Goal: Communication & Community: Answer question/provide support

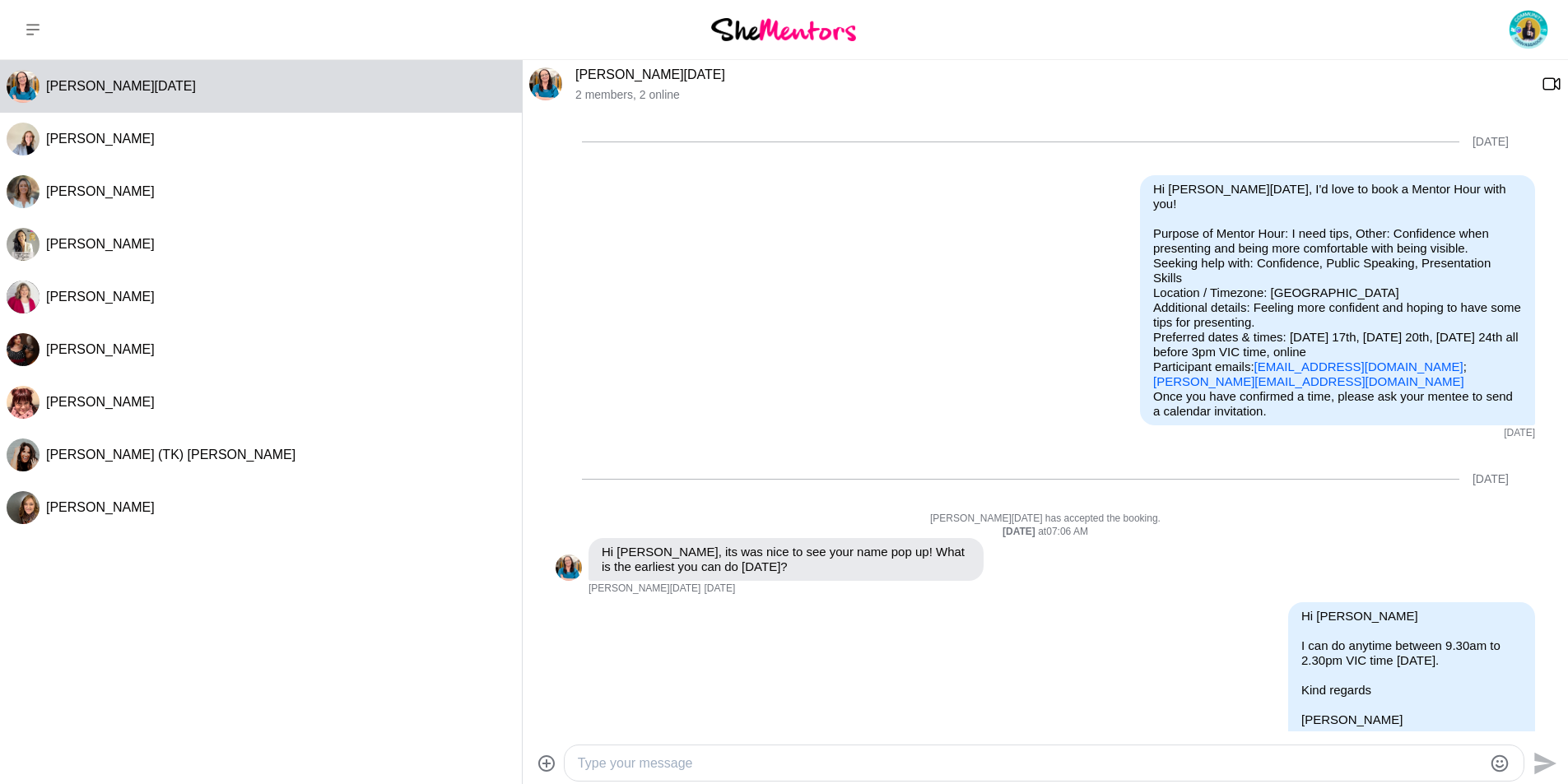
scroll to position [565, 0]
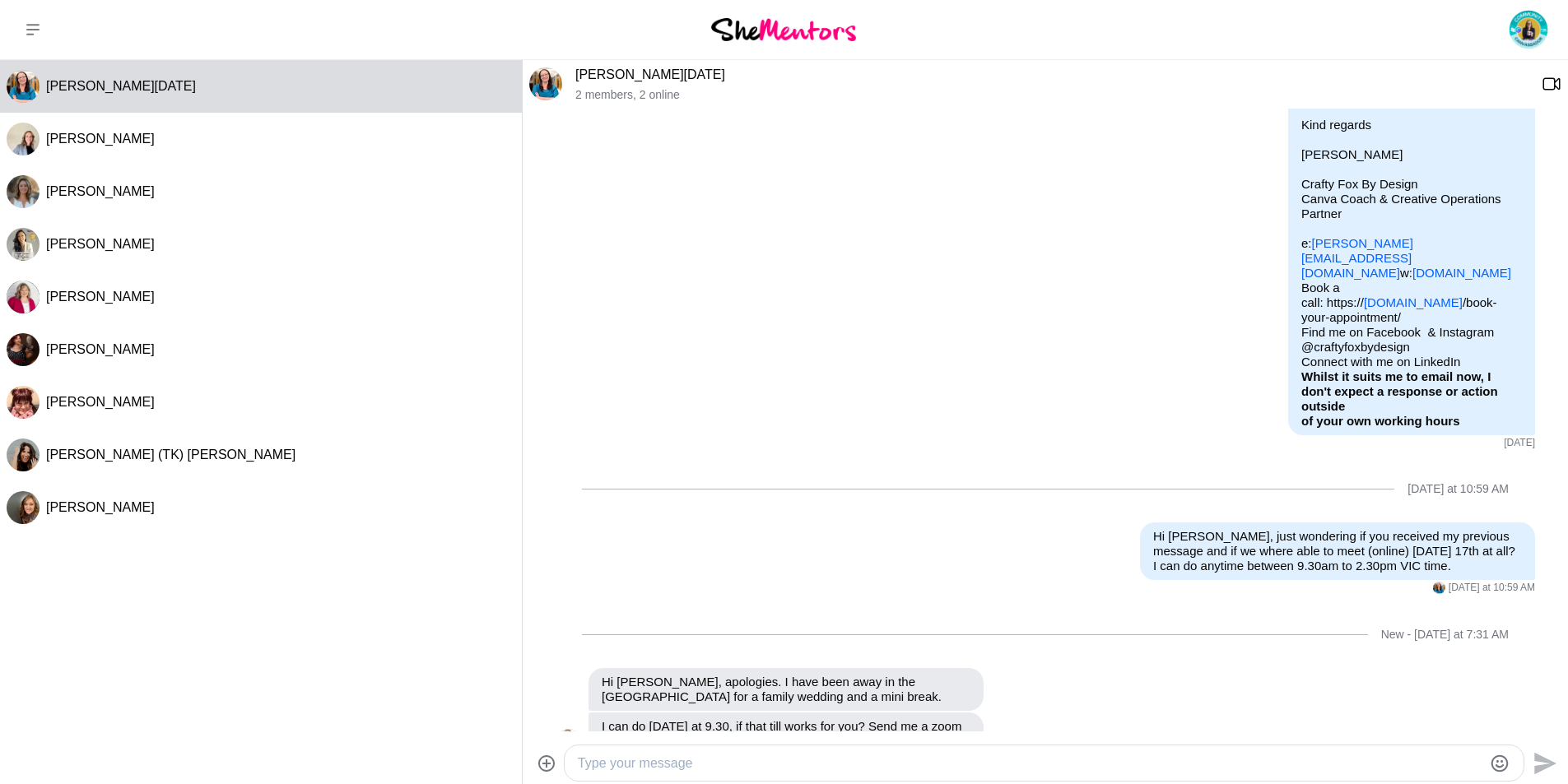
click at [585, 767] on textarea "Type your message" at bounding box center [1029, 764] width 904 height 20
click at [624, 762] on textarea "Type your message" at bounding box center [1029, 764] width 904 height 20
paste textarea "[PERSON_NAME] | Canva Coach & Creative Operations Partner is inviting you to a …"
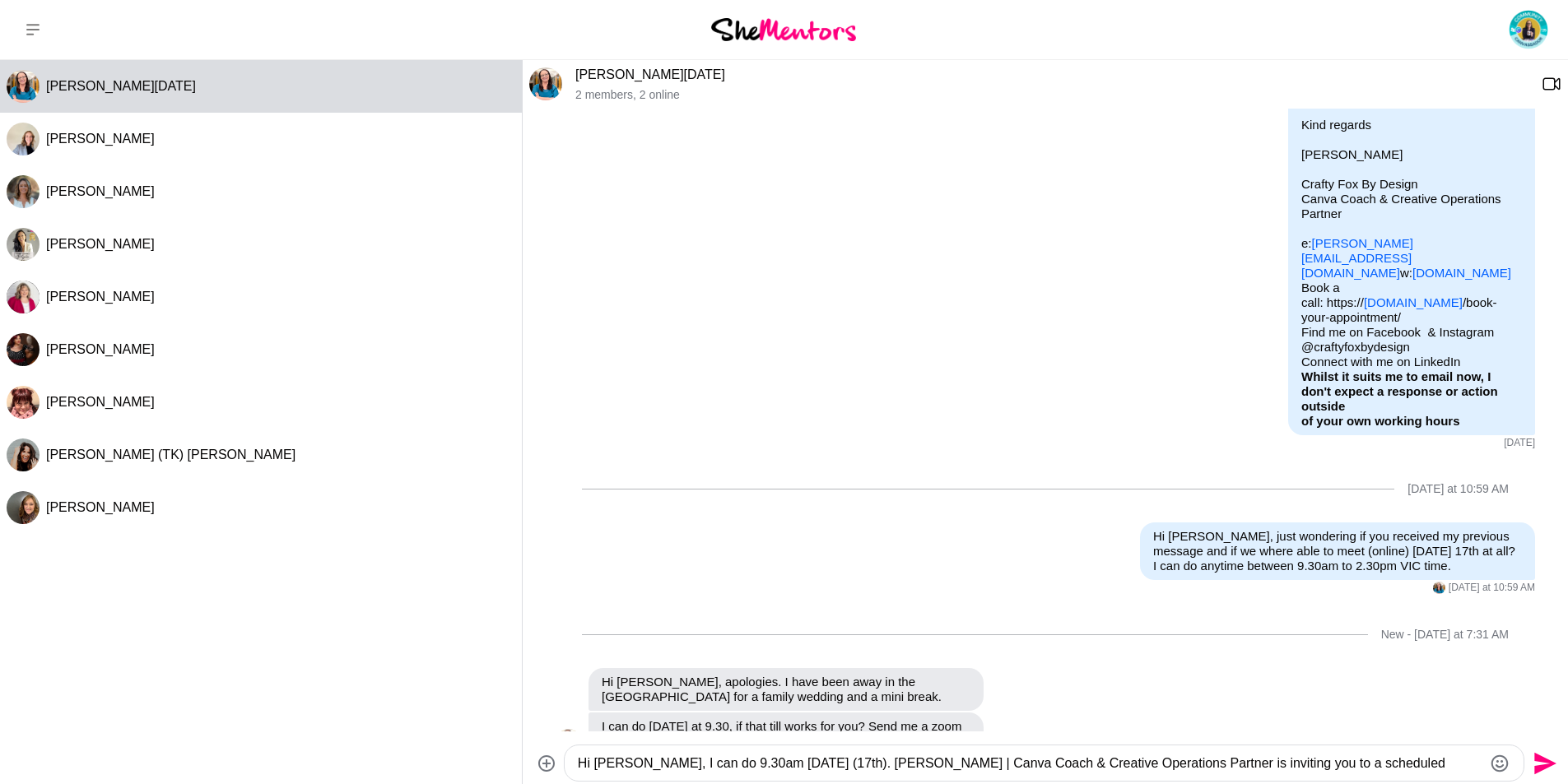
scroll to position [156, 0]
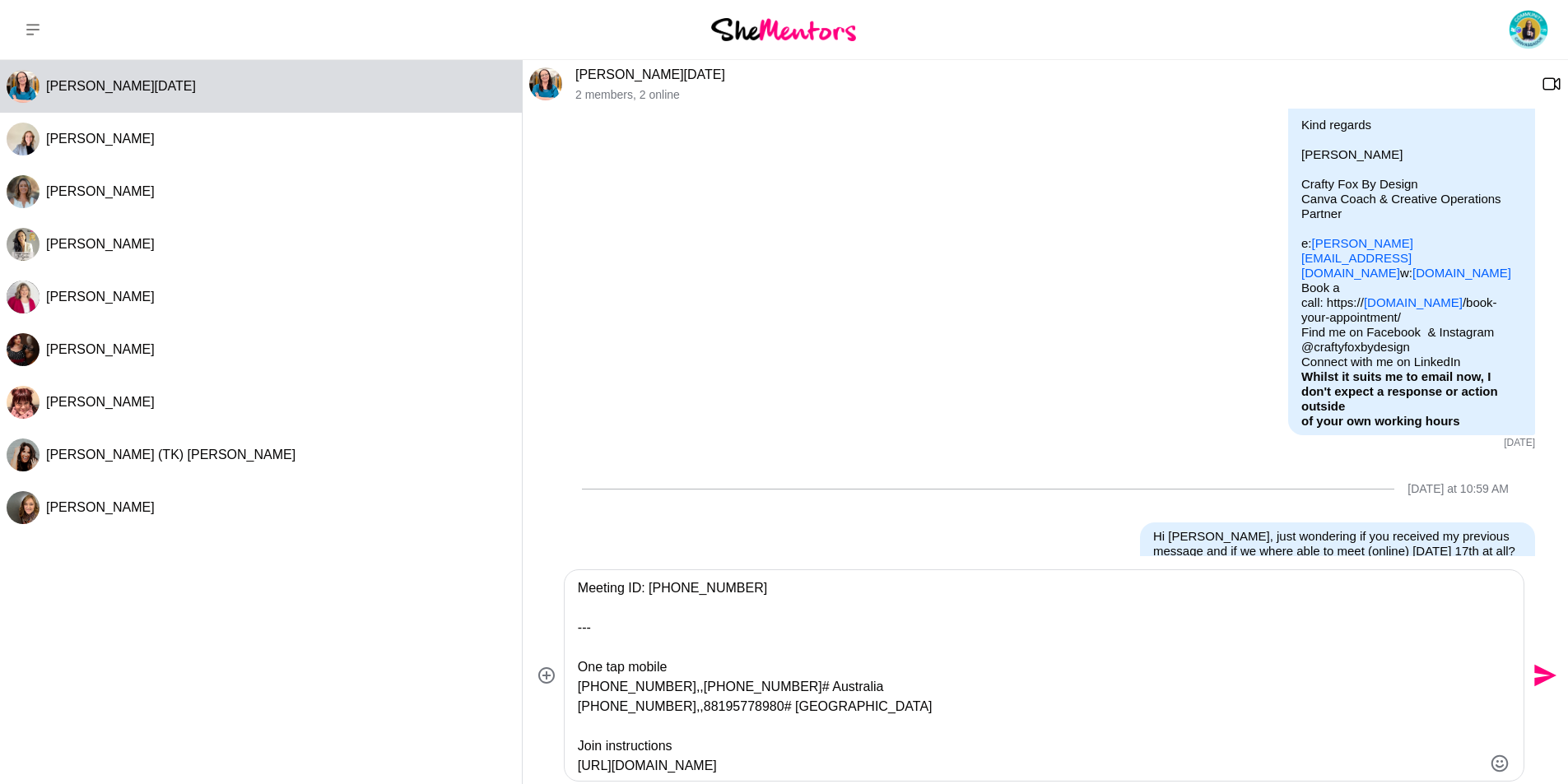
drag, startPoint x: 573, startPoint y: 640, endPoint x: 749, endPoint y: 664, distance: 177.6
click at [749, 664] on div "Hi [PERSON_NAME], I can do 9.30am [DATE] (17th). [PERSON_NAME] | Canva Coach & …" at bounding box center [1043, 676] width 959 height 211
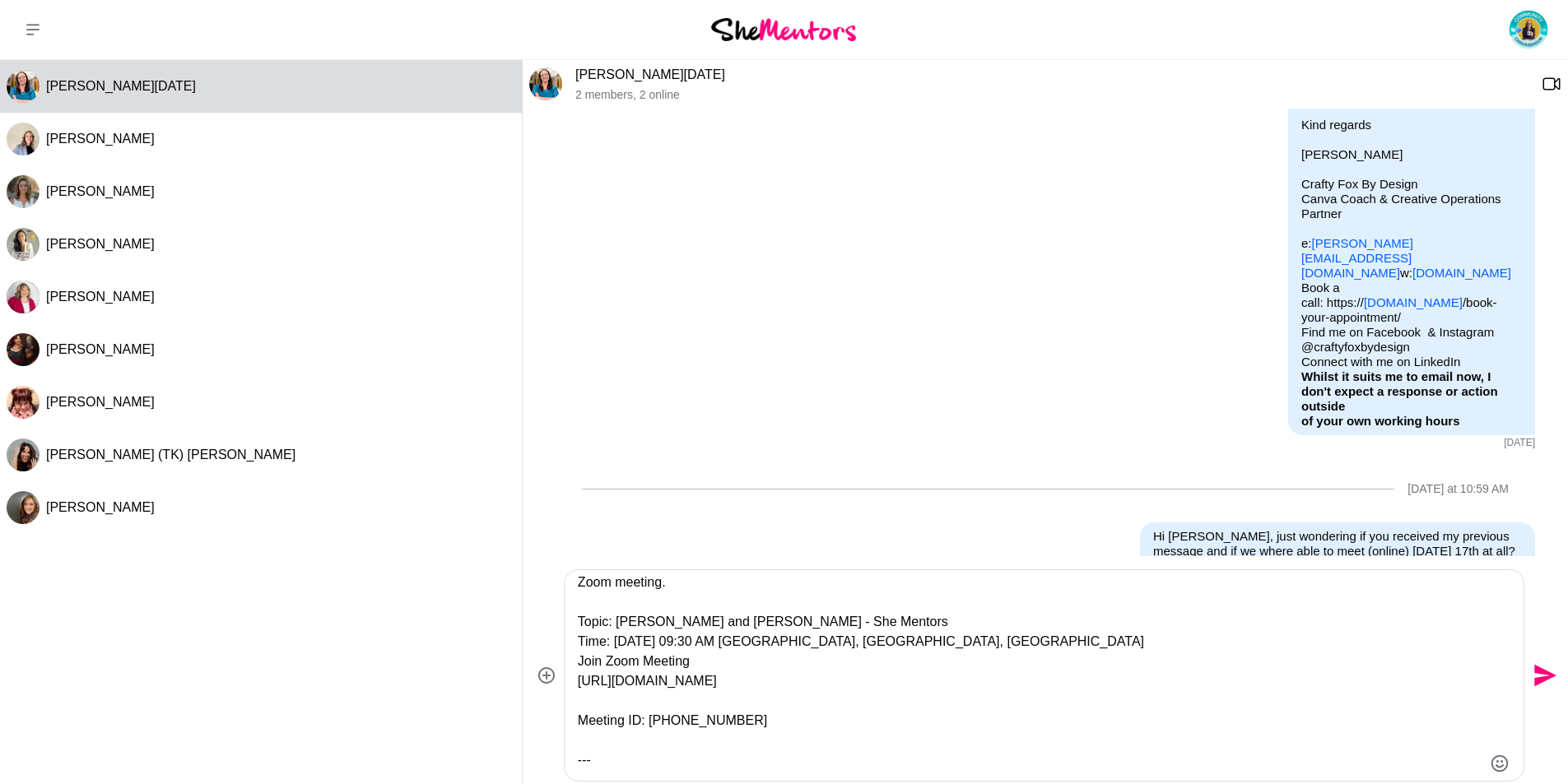
scroll to position [0, 0]
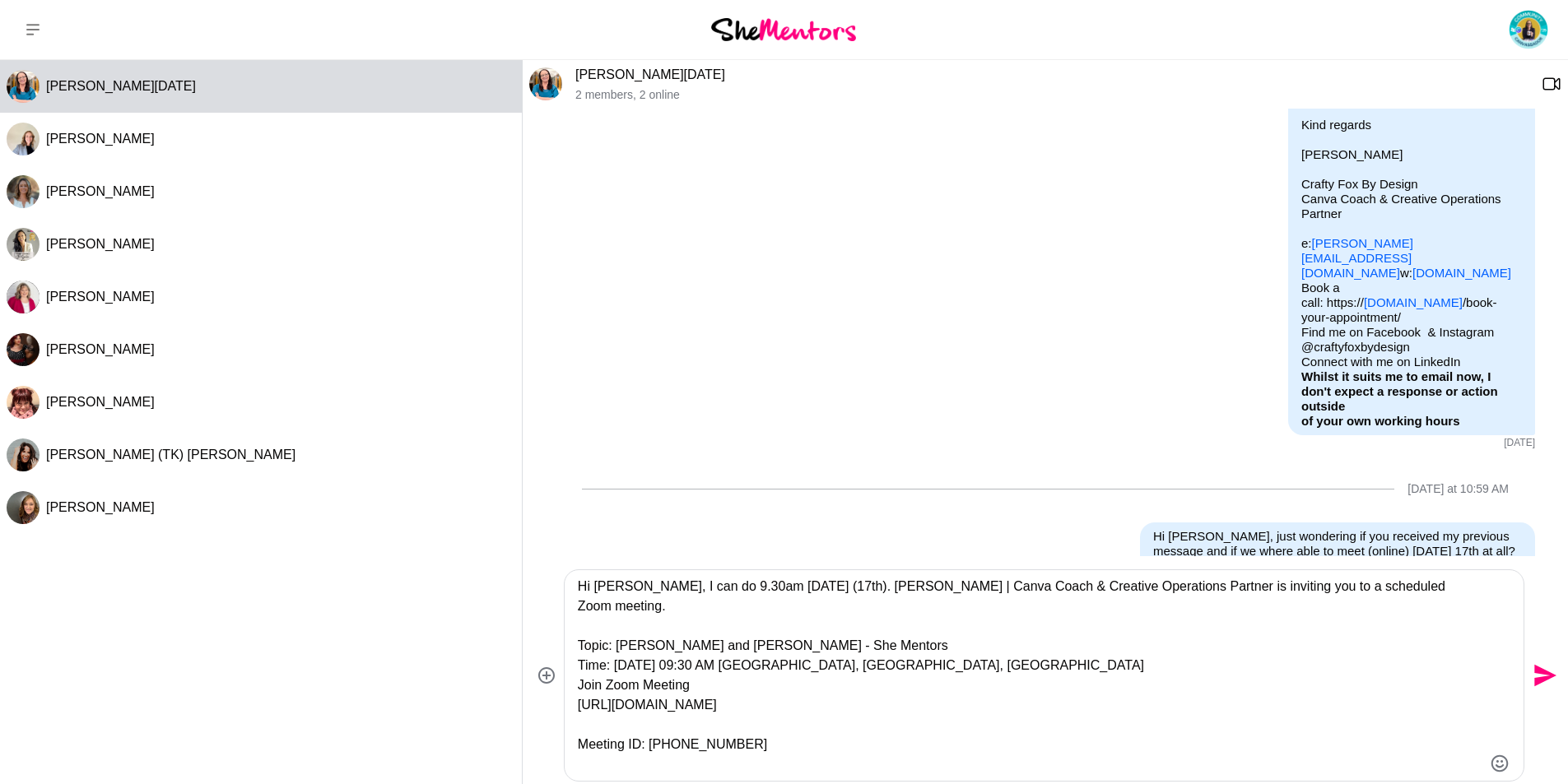
drag, startPoint x: 577, startPoint y: 625, endPoint x: 952, endPoint y: 644, distance: 375.5
click at [952, 644] on textarea "Hi [PERSON_NAME], I can do 9.30am [DATE] (17th). [PERSON_NAME] | Canva Coach & …" at bounding box center [1029, 676] width 904 height 198
click at [671, 728] on textarea "Hi [PERSON_NAME], I can do 9.30am [DATE] (17th). [PERSON_NAME] | Canva Coach & …" at bounding box center [1029, 676] width 904 height 198
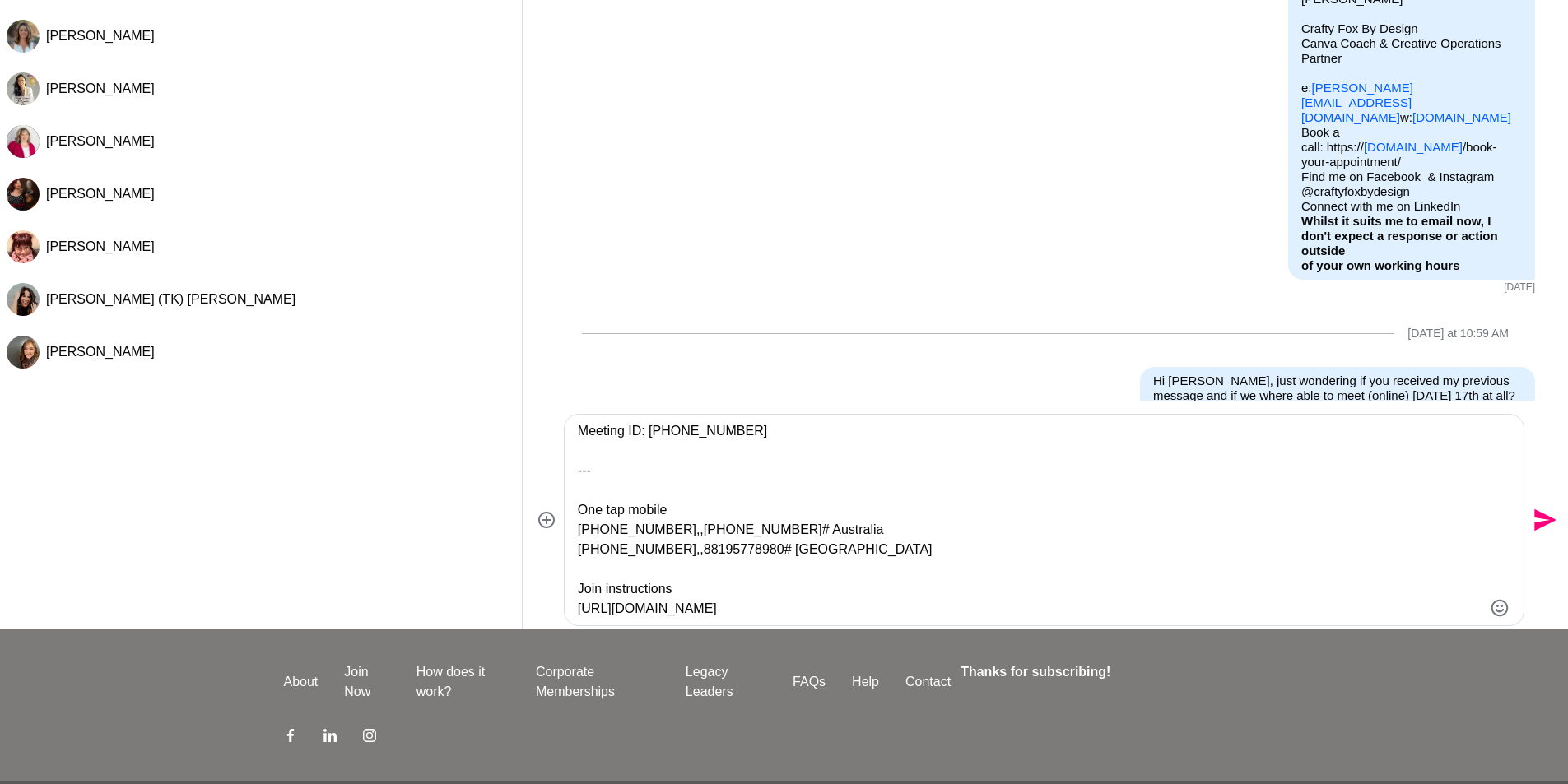
scroll to position [165, 0]
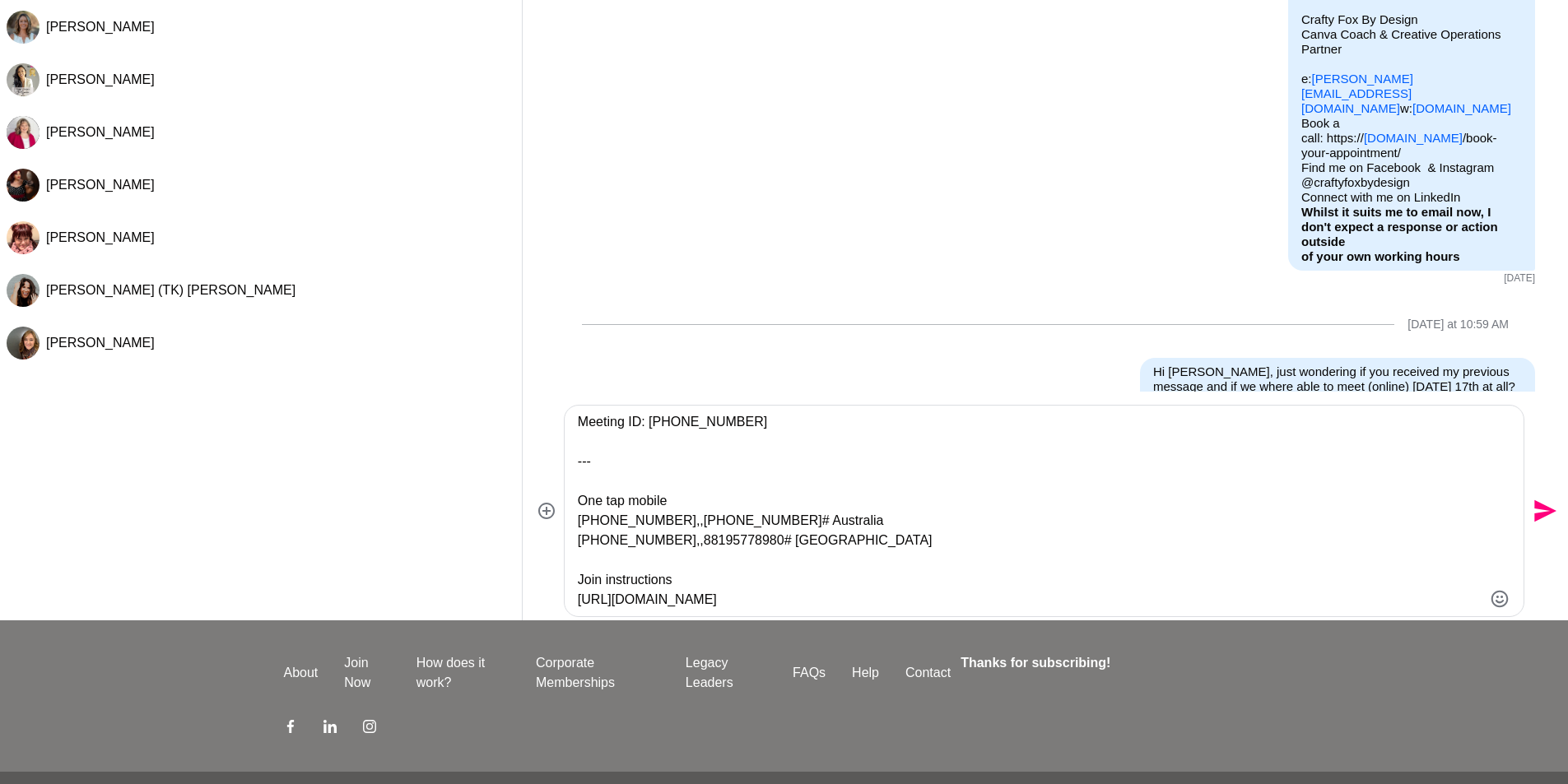
drag, startPoint x: 579, startPoint y: 608, endPoint x: 903, endPoint y: 644, distance: 326.0
click at [903, 644] on div "Dashboard Profile Saved Items Messages Bookings Reviews (3) Membership Logout D…" at bounding box center [784, 336] width 1568 height 1003
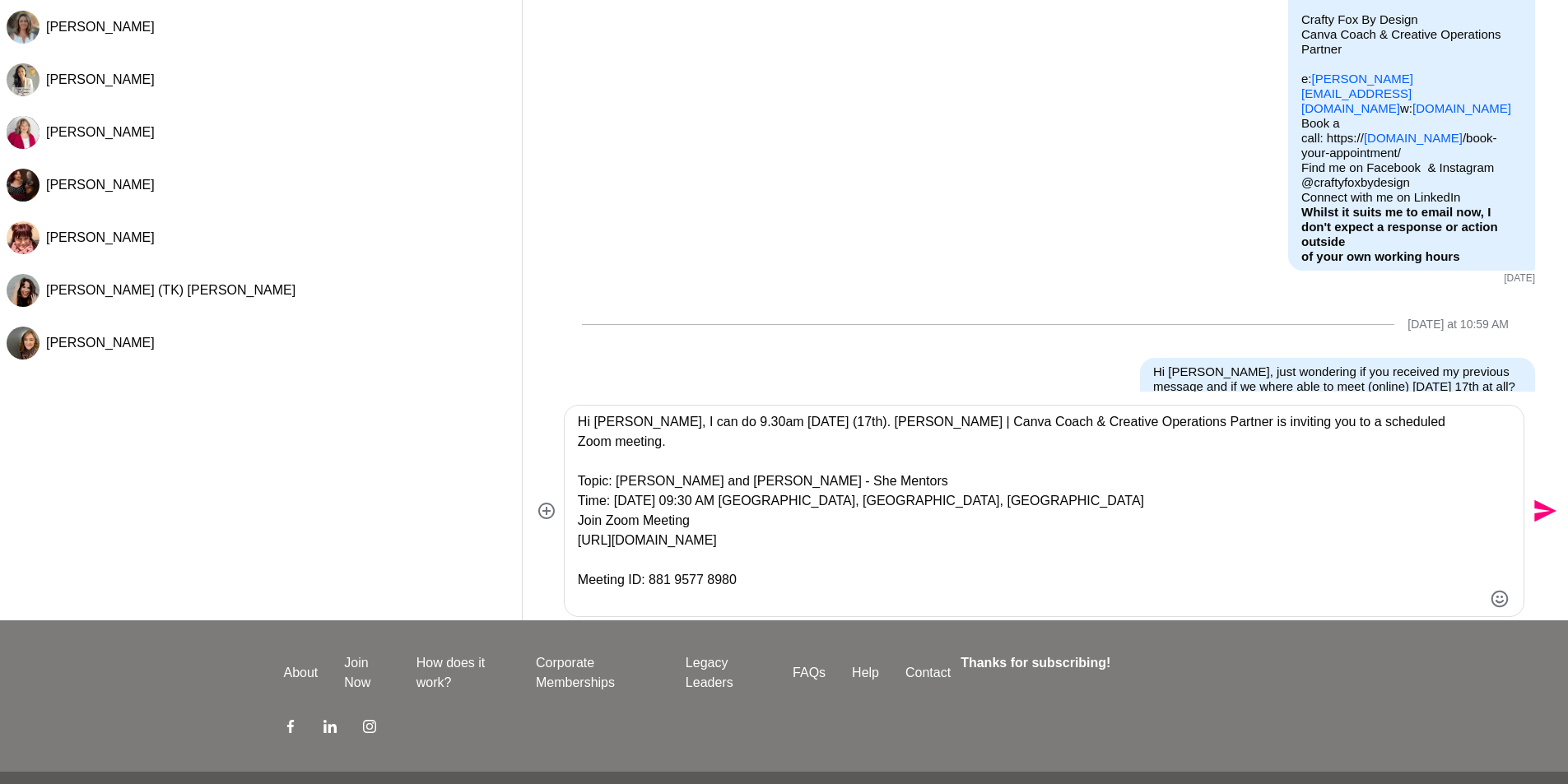
scroll to position [0, 0]
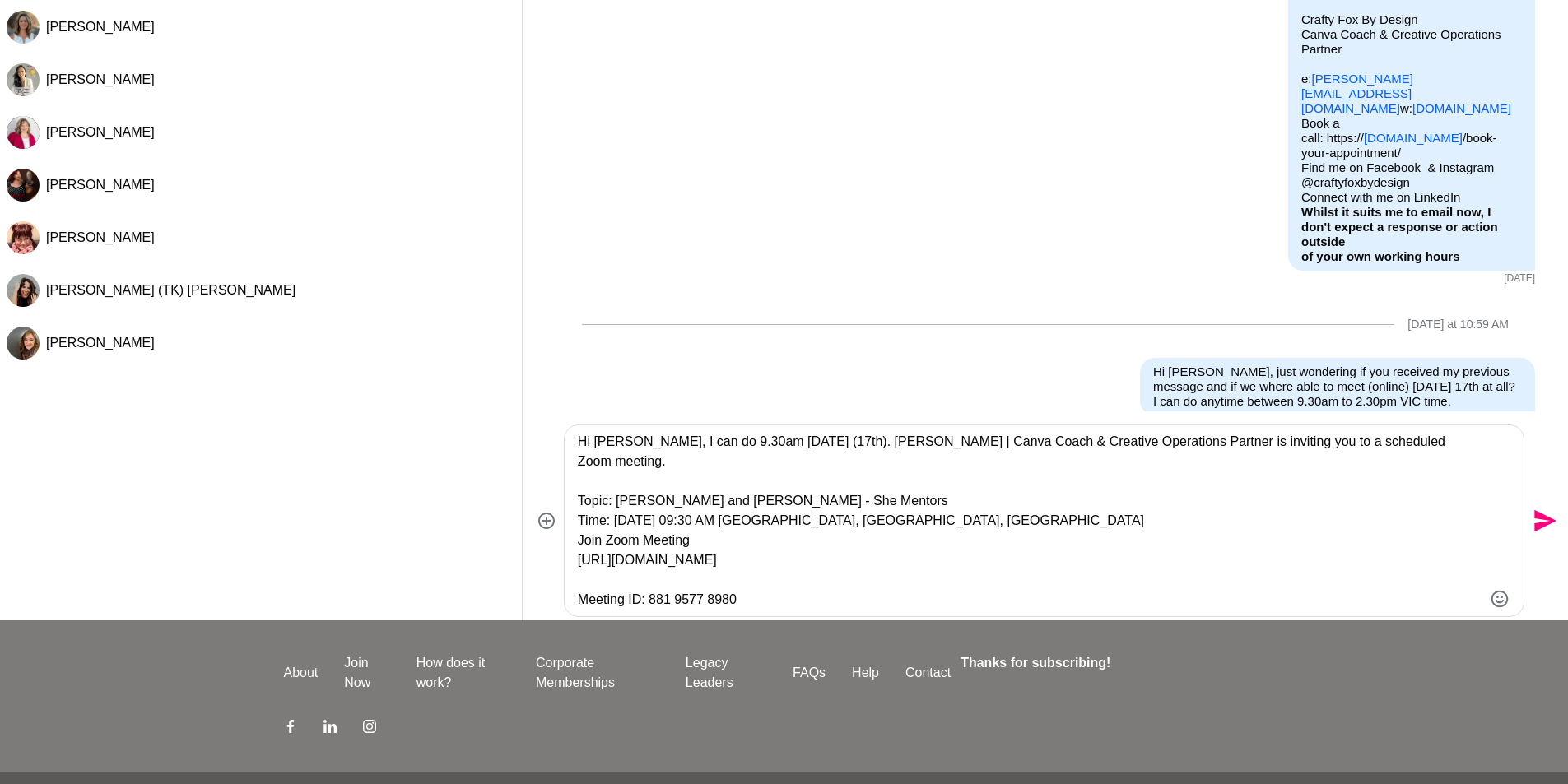
drag, startPoint x: 744, startPoint y: 577, endPoint x: 551, endPoint y: 577, distance: 193.0
click at [551, 577] on div "Hi [PERSON_NAME], I can do 9.30am [DATE] (17th). [PERSON_NAME] | Canva Coach & …" at bounding box center [1045, 521] width 1032 height 193
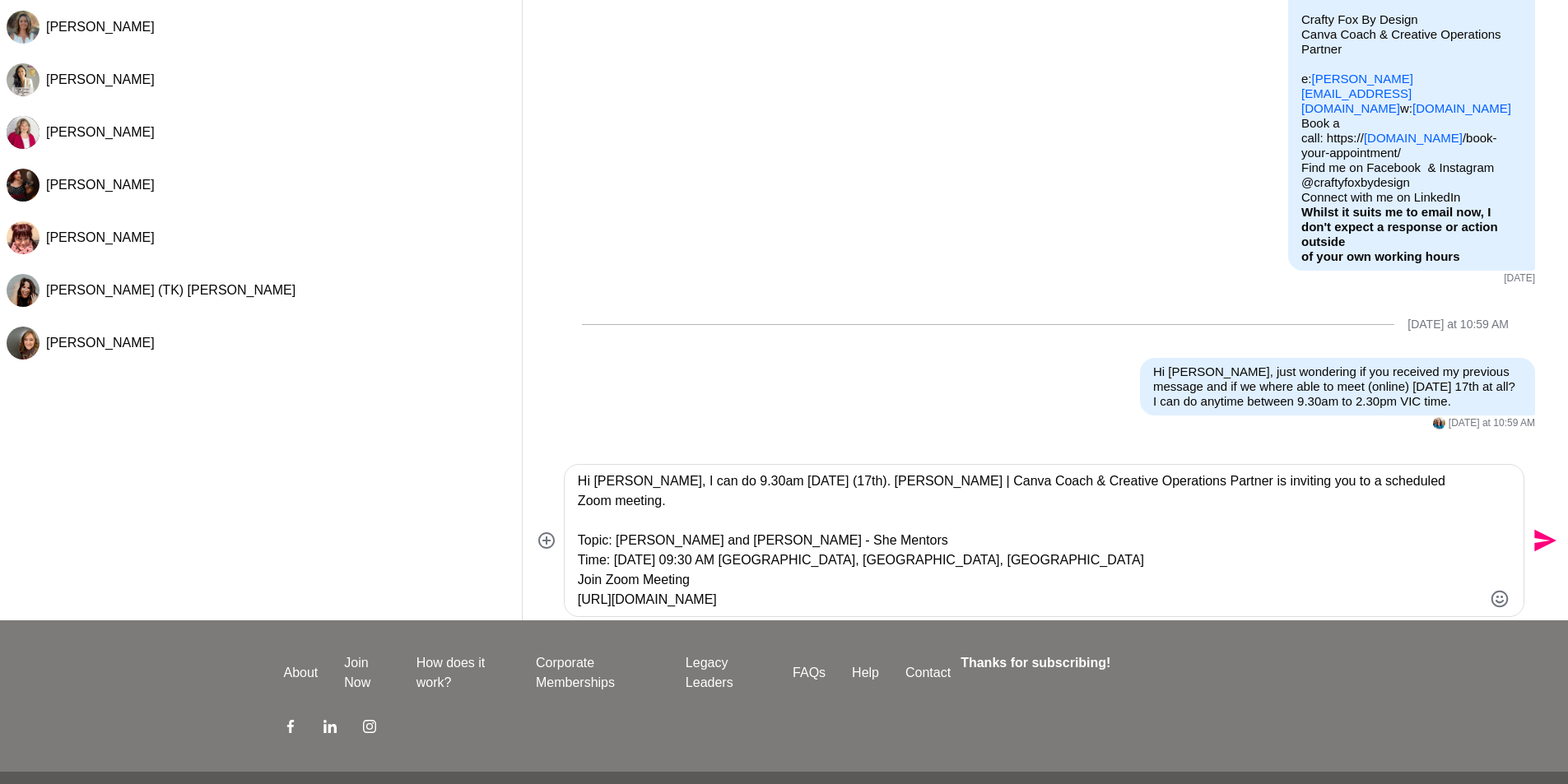
drag, startPoint x: 880, startPoint y: 481, endPoint x: 1430, endPoint y: 480, distance: 550.0
click at [1430, 480] on textarea "Hi [PERSON_NAME], I can do 9.30am [DATE] (17th). [PERSON_NAME] | Canva Coach & …" at bounding box center [1029, 541] width 904 height 138
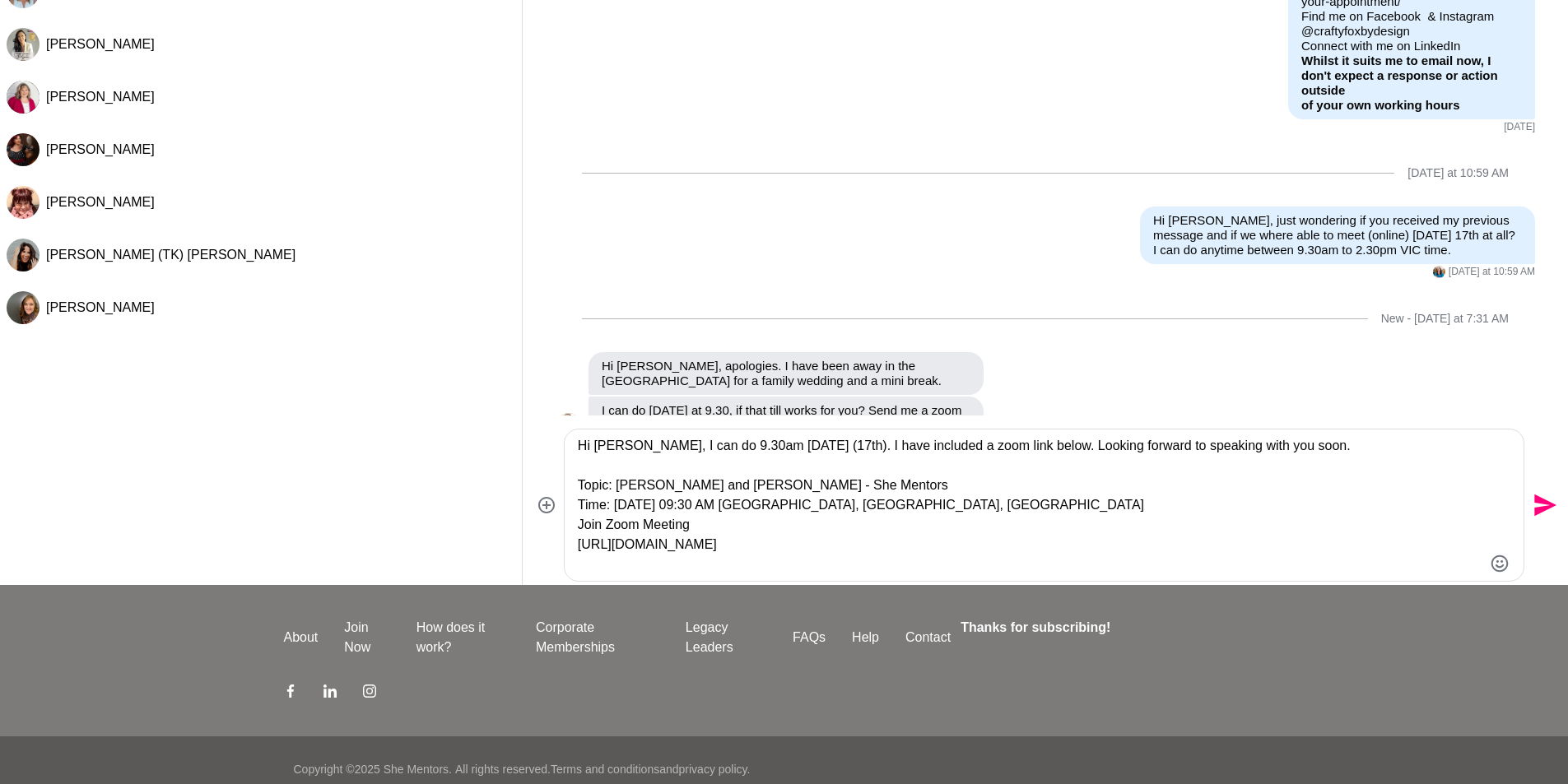
scroll to position [218, 0]
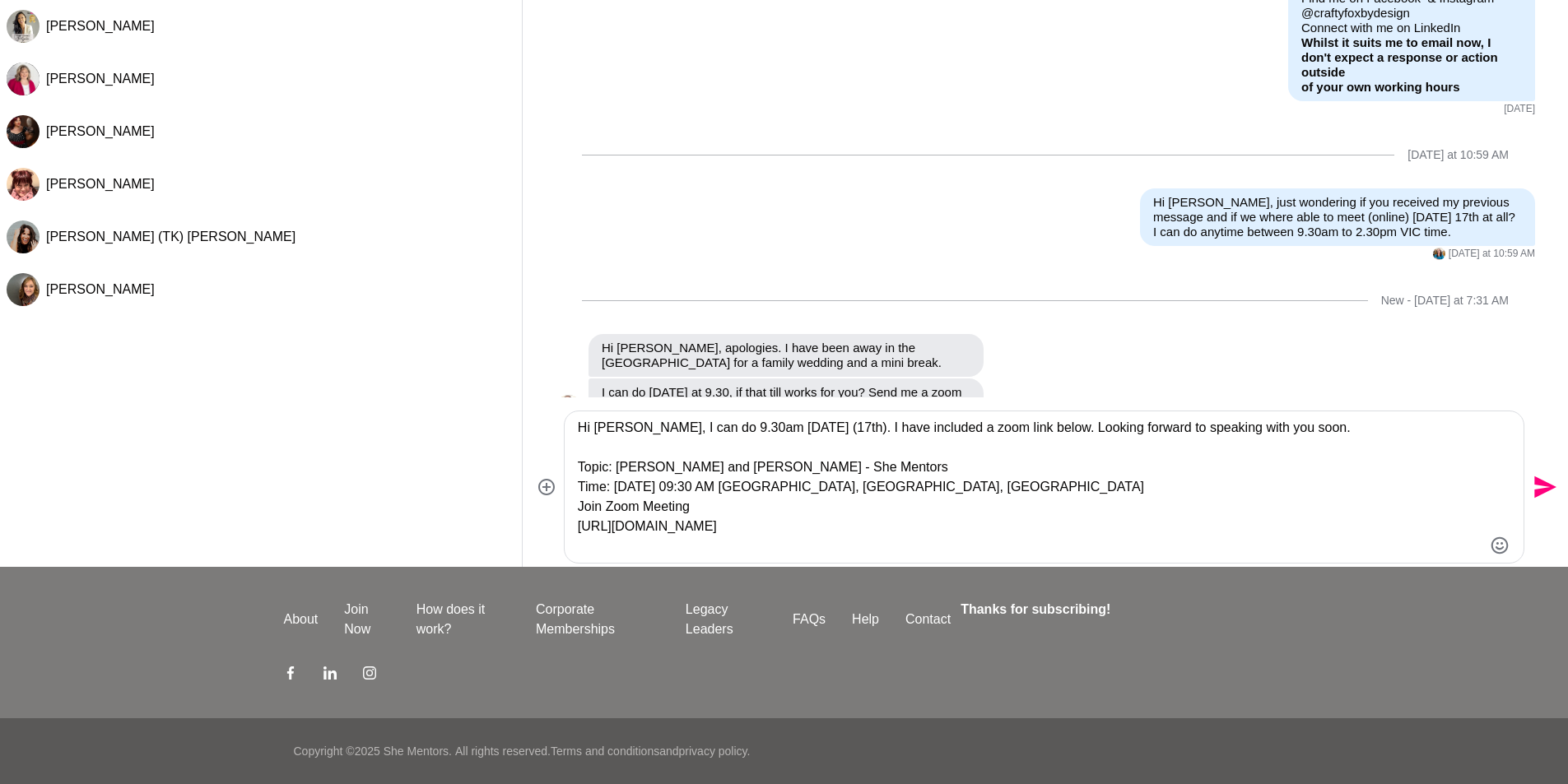
type textarea "Hi [PERSON_NAME], I can do 9.30am [DATE] (17th). I have included a zoom link be…"
click at [1541, 489] on icon "Send" at bounding box center [1545, 488] width 22 height 22
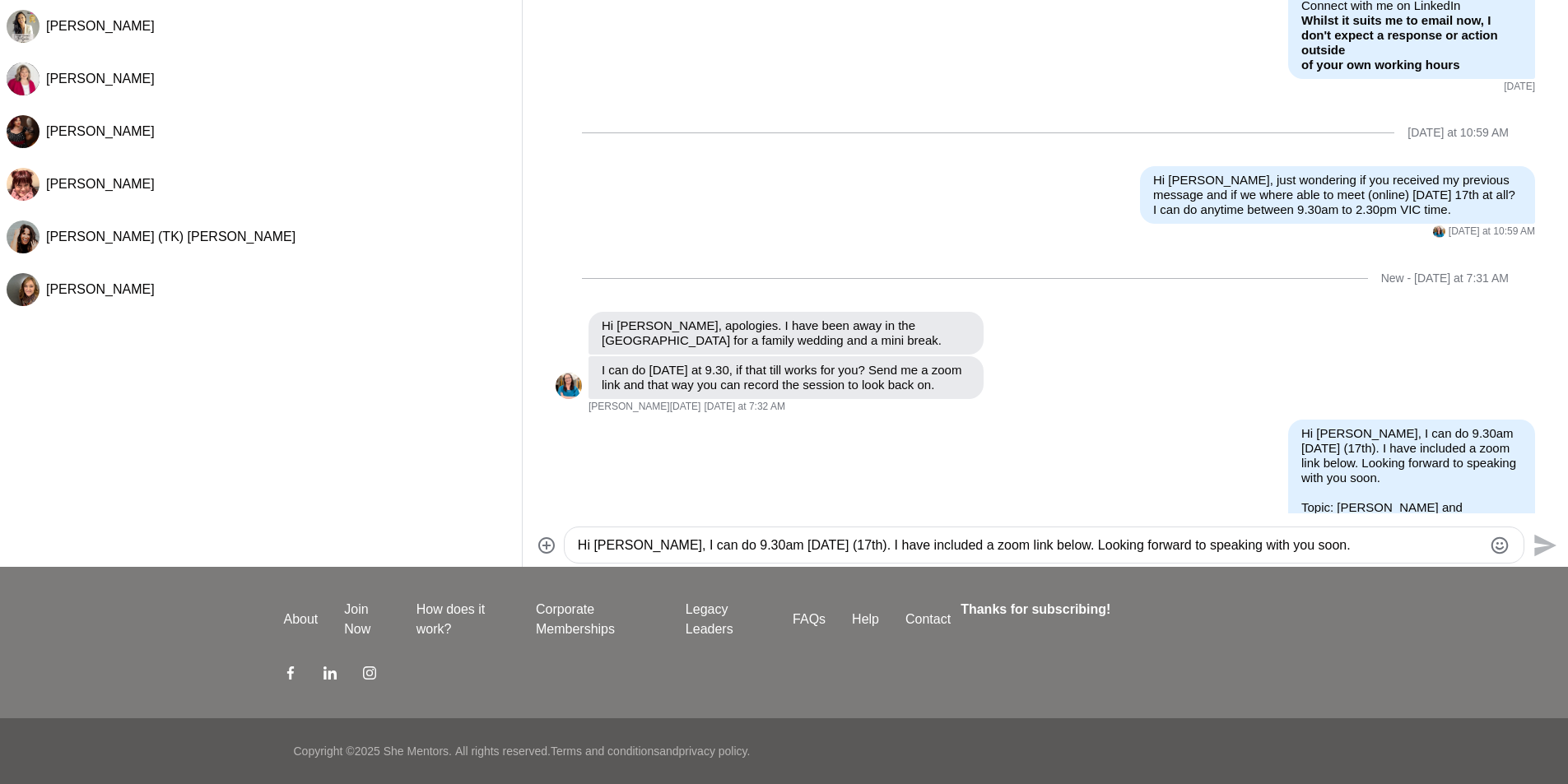
scroll to position [748, 0]
